Goal: Task Accomplishment & Management: Use online tool/utility

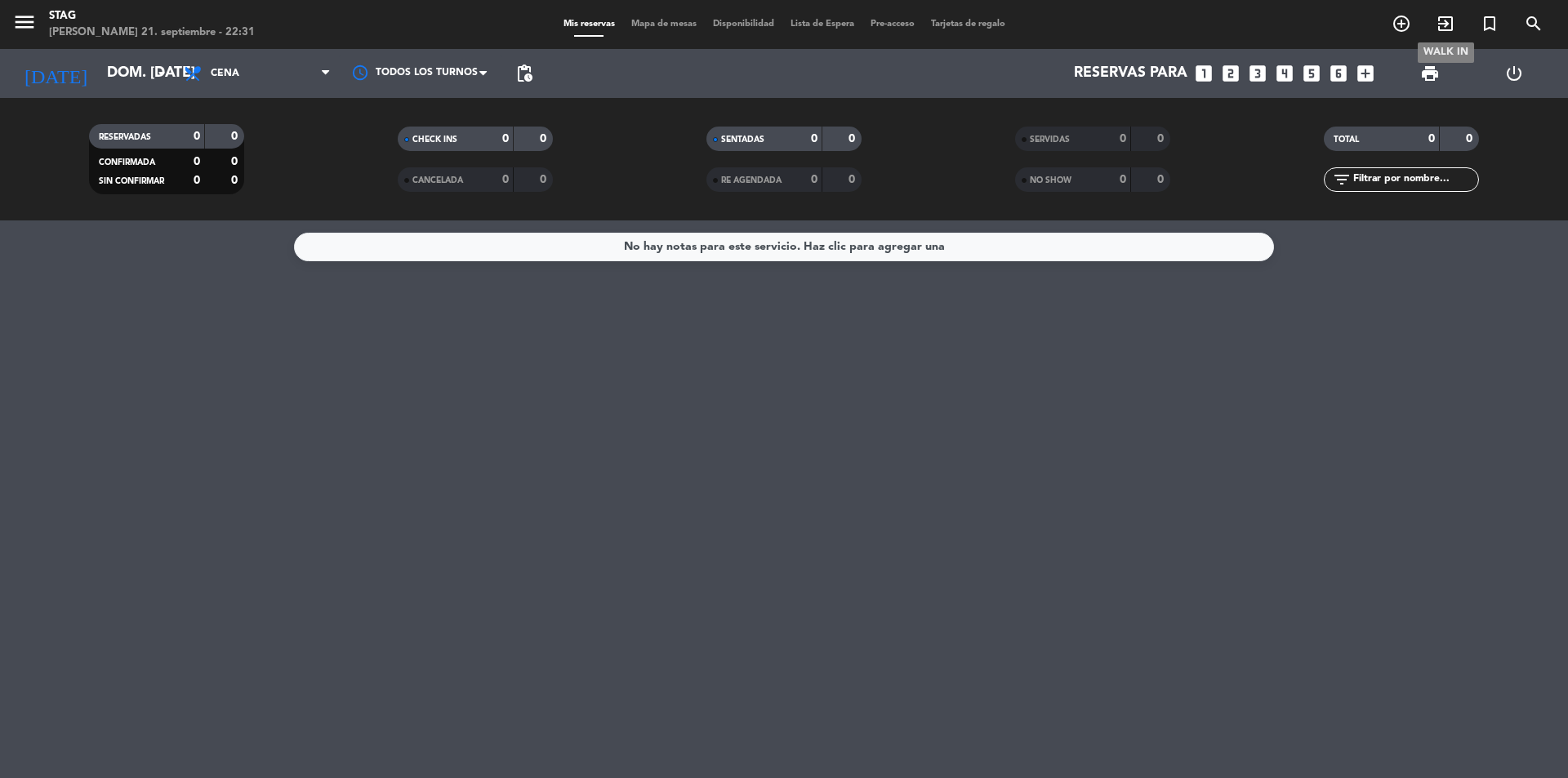
click at [1447, 18] on icon "exit_to_app" at bounding box center [1445, 23] width 20 height 20
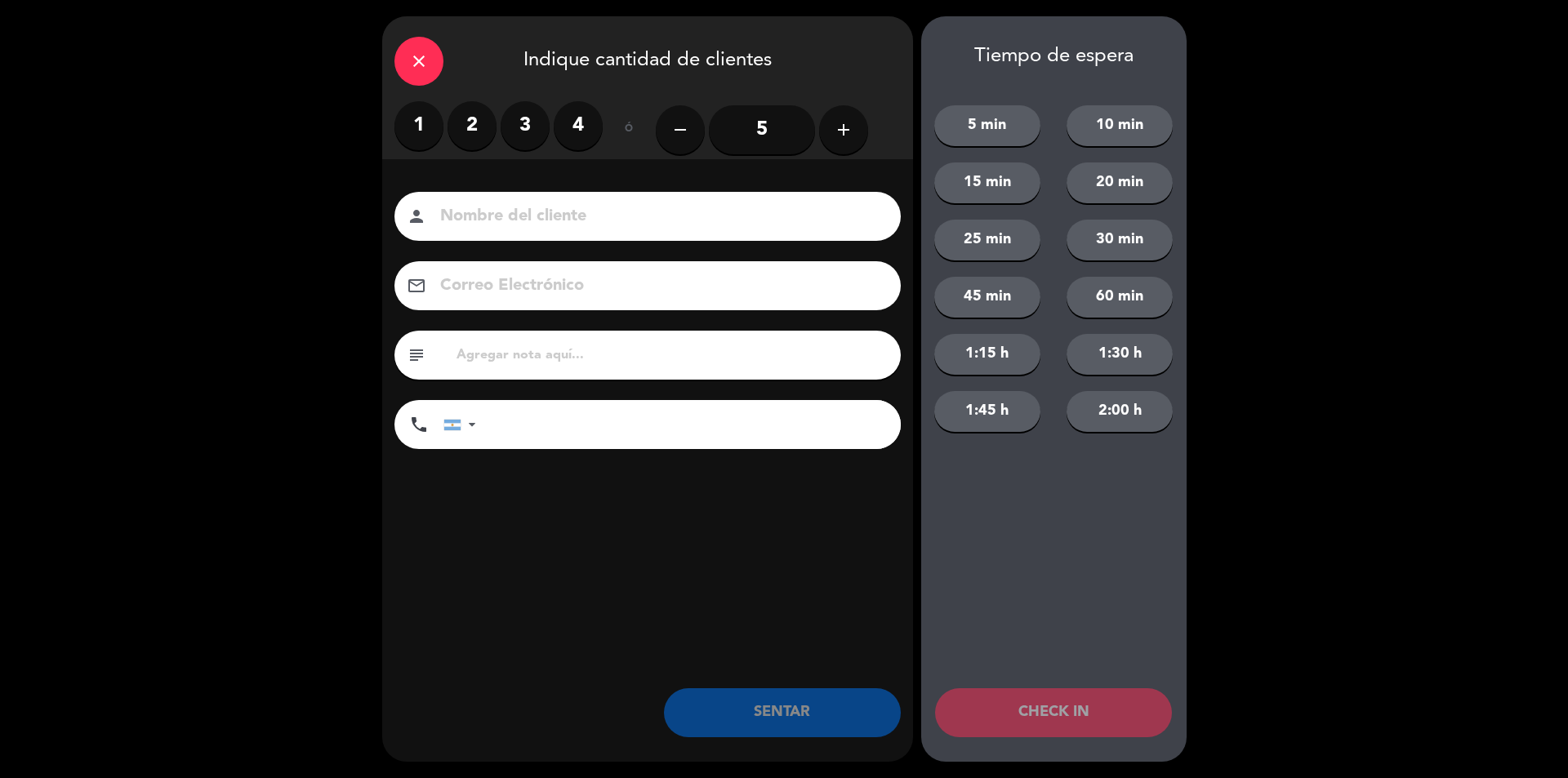
click at [576, 112] on label "4" at bounding box center [579, 126] width 49 height 49
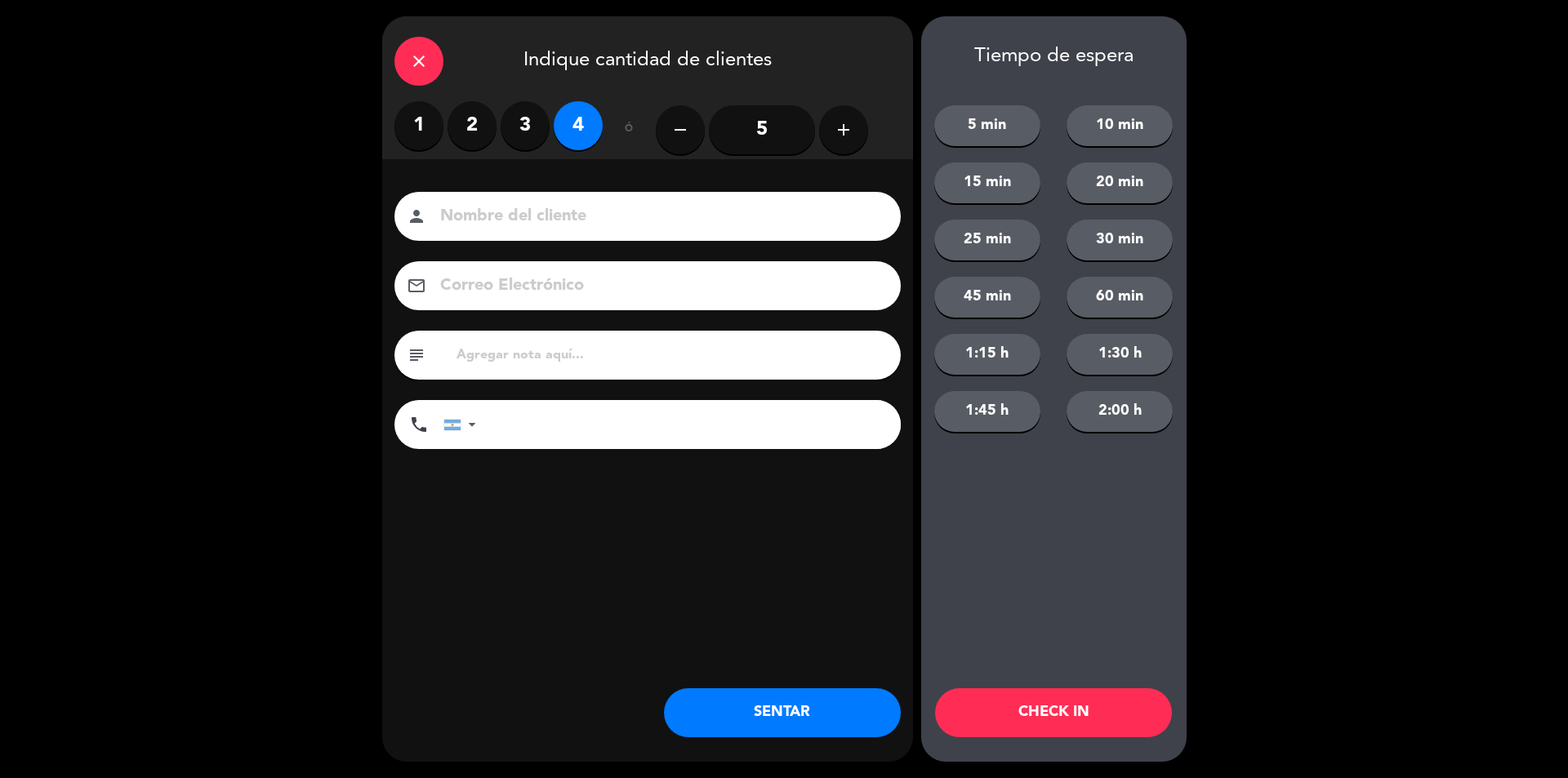
click at [553, 205] on input at bounding box center [659, 217] width 441 height 28
type input "S RVA"
click at [779, 730] on button "SENTAR" at bounding box center [782, 712] width 237 height 49
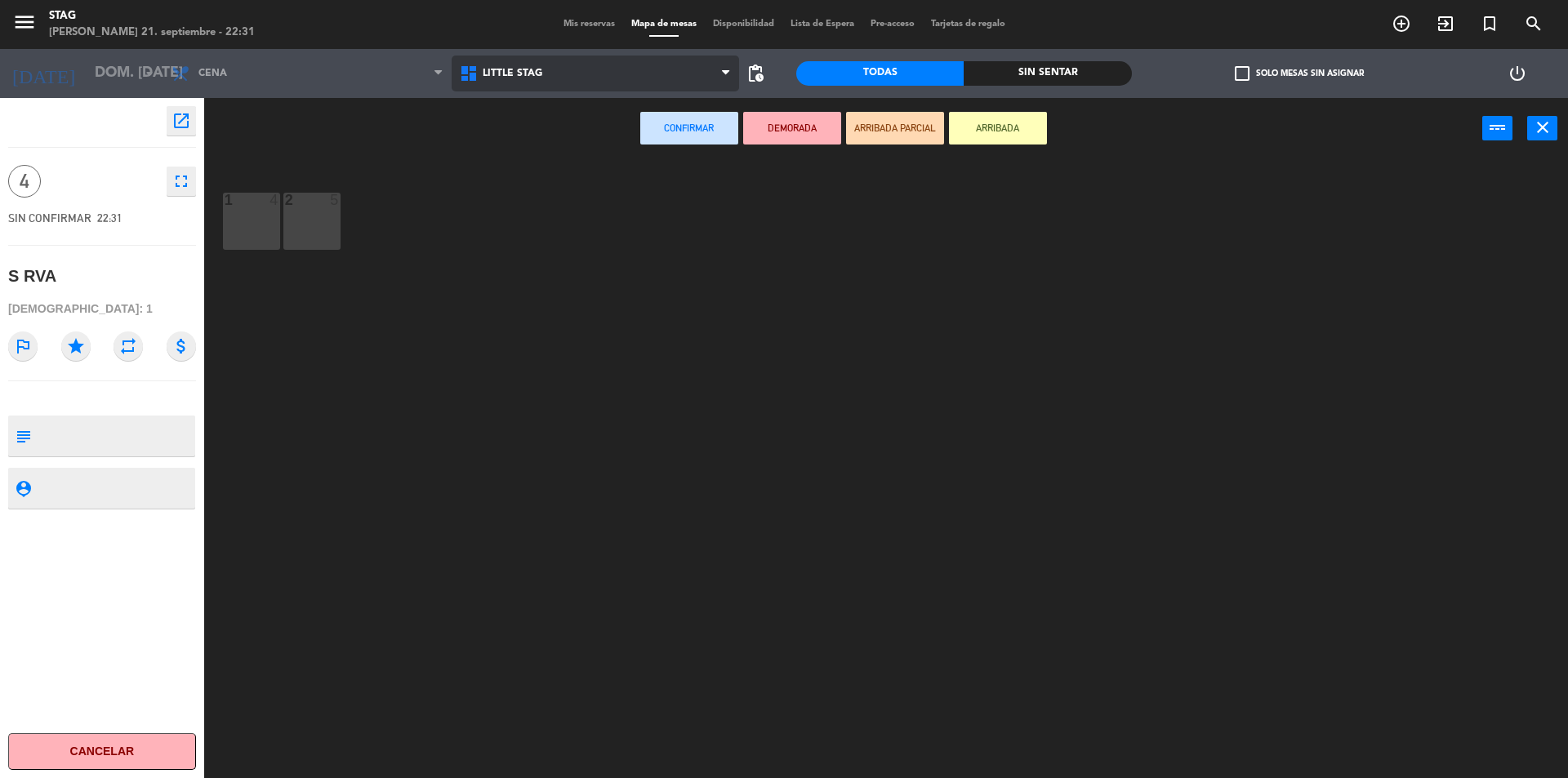
click at [519, 80] on span "Little Stag" at bounding box center [596, 73] width 288 height 36
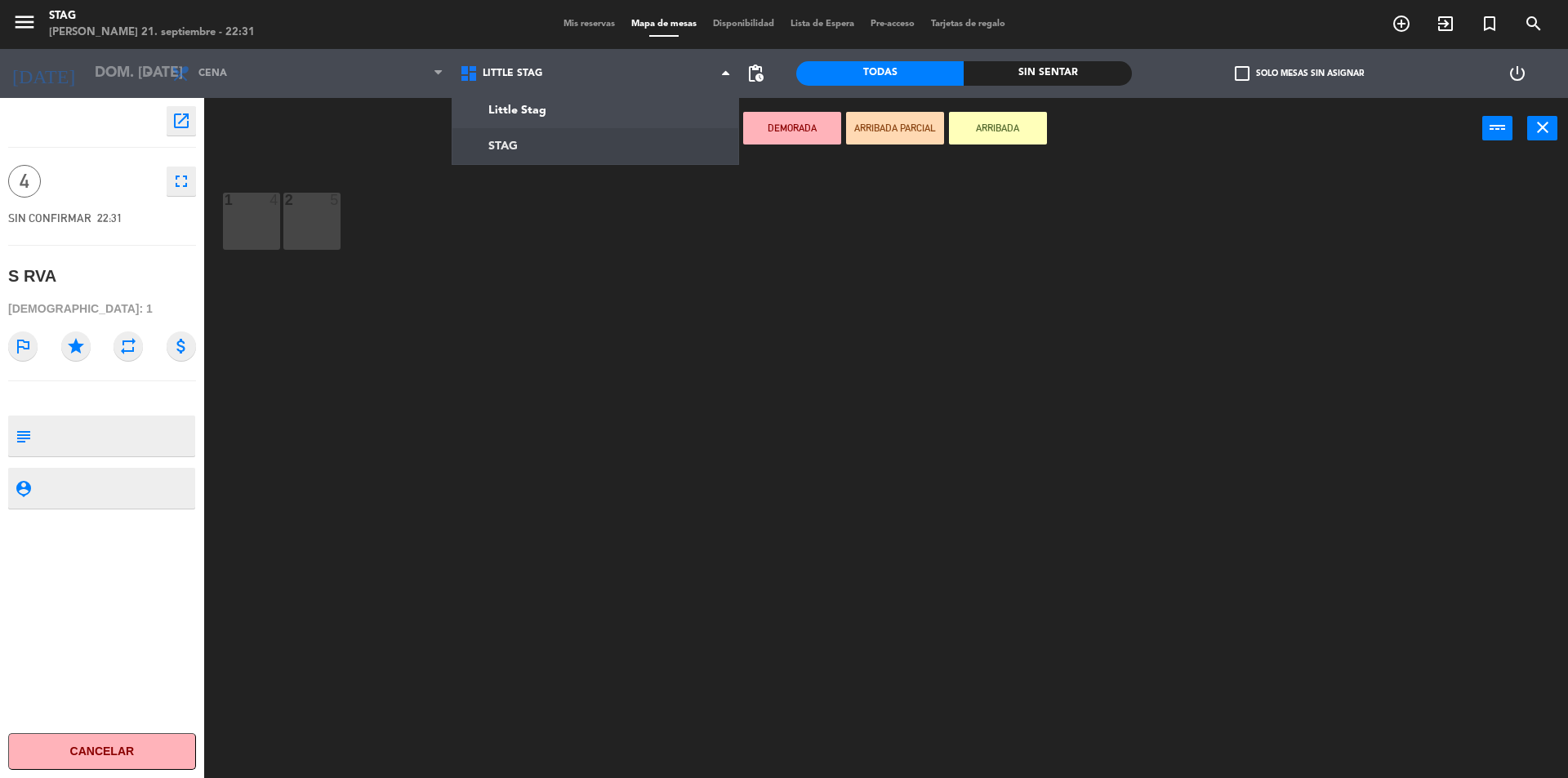
click at [516, 139] on ng-component "menu STAG [PERSON_NAME] 21. septiembre - 22:31 Mis reservas Mapa de mesas Dispo…" at bounding box center [784, 391] width 1568 height 782
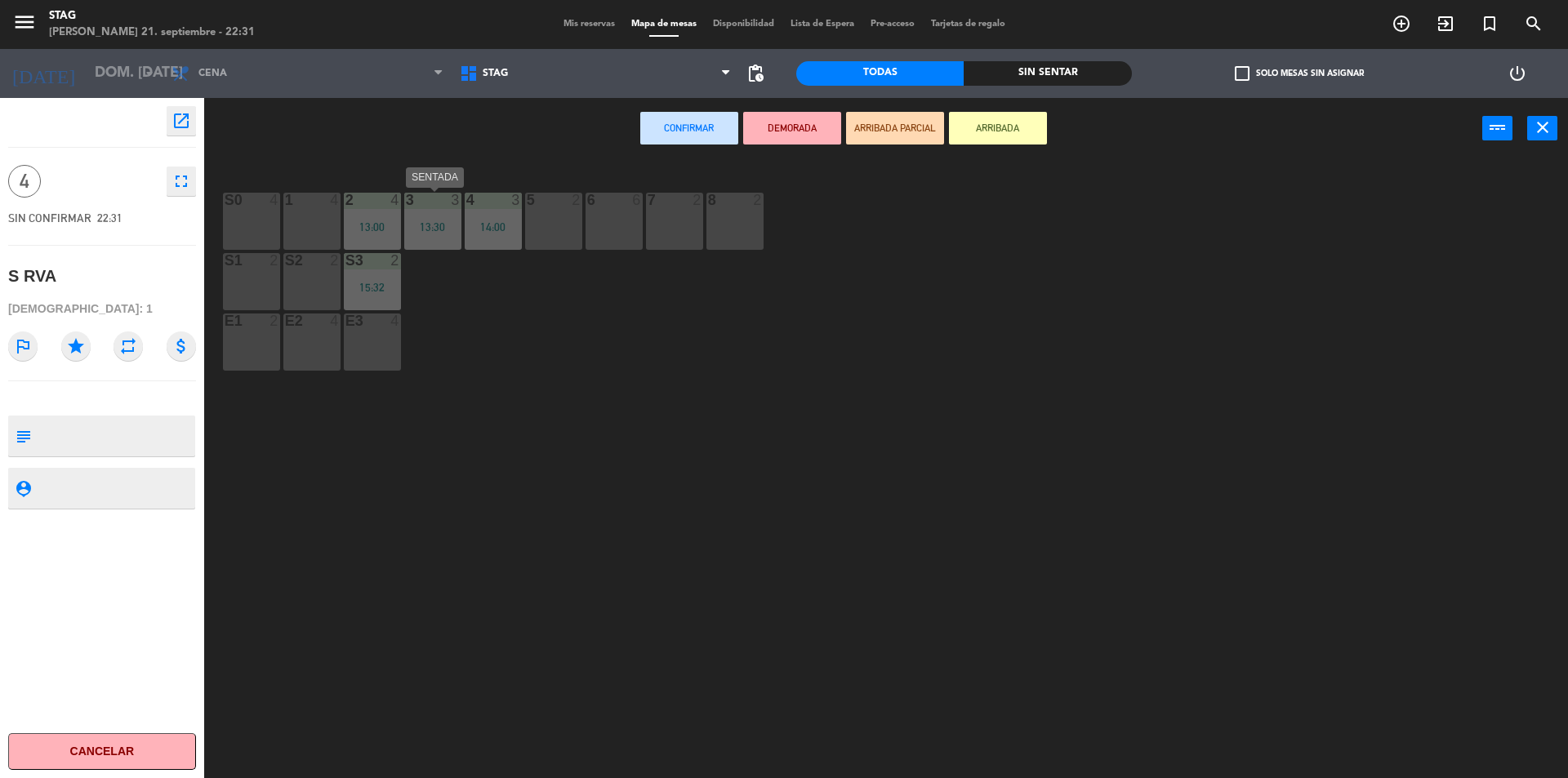
click at [421, 210] on div "3 3 13:30" at bounding box center [432, 221] width 57 height 57
click at [570, 217] on div "5 2" at bounding box center [553, 221] width 57 height 57
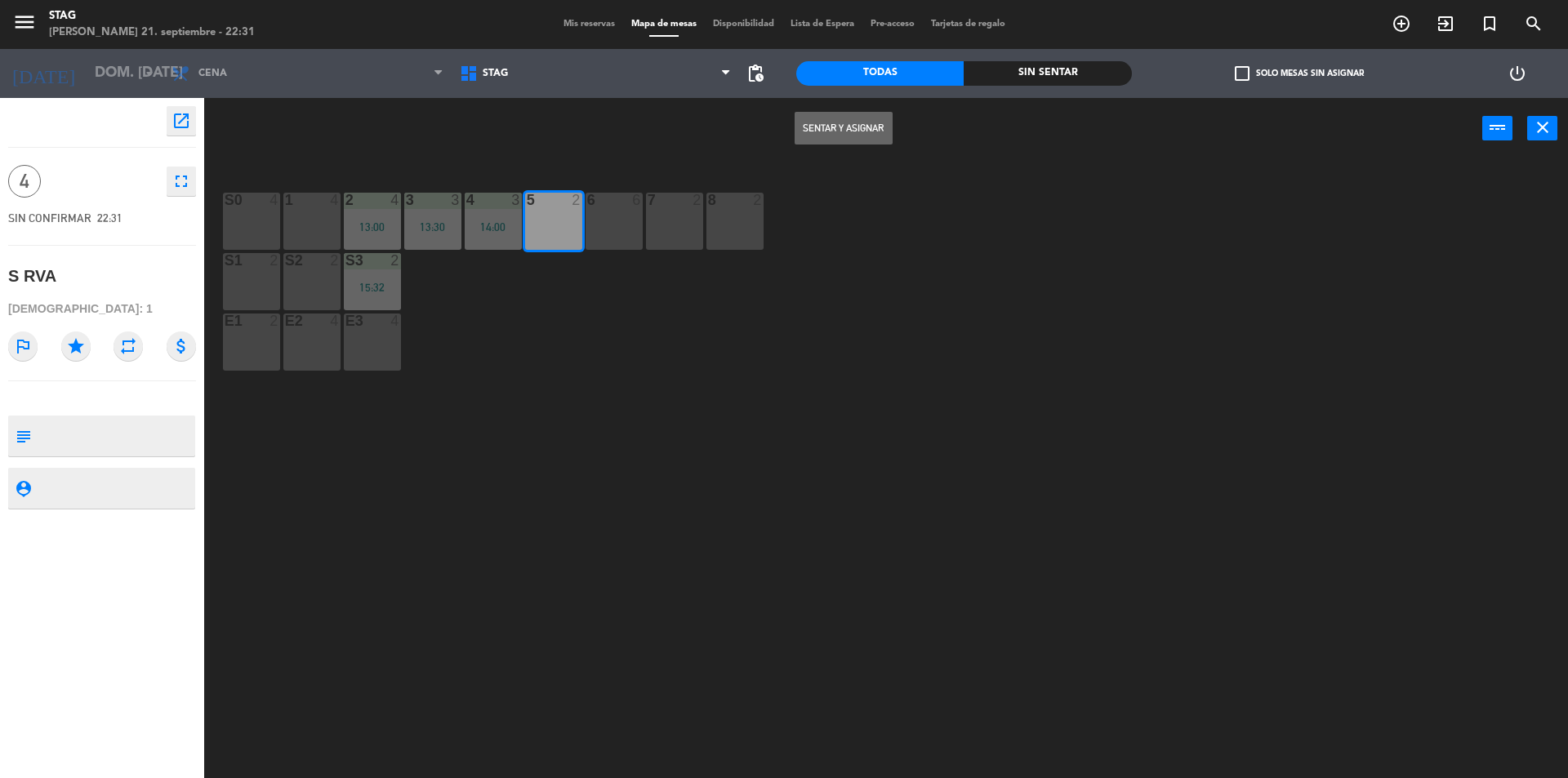
click at [826, 108] on div "Sentar y Asignar power_input close" at bounding box center [843, 129] width 1278 height 62
click at [832, 125] on button "Sentar y Asignar" at bounding box center [843, 127] width 98 height 33
